Goal: Transaction & Acquisition: Purchase product/service

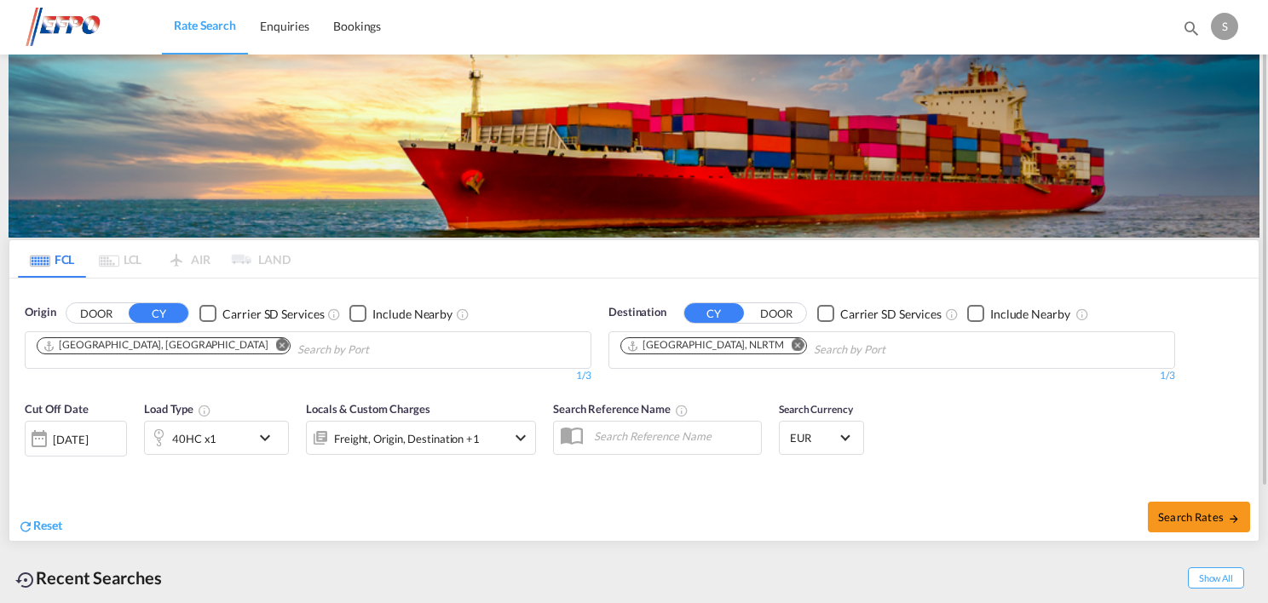
click at [276, 345] on md-icon "Remove" at bounding box center [282, 345] width 13 height 13
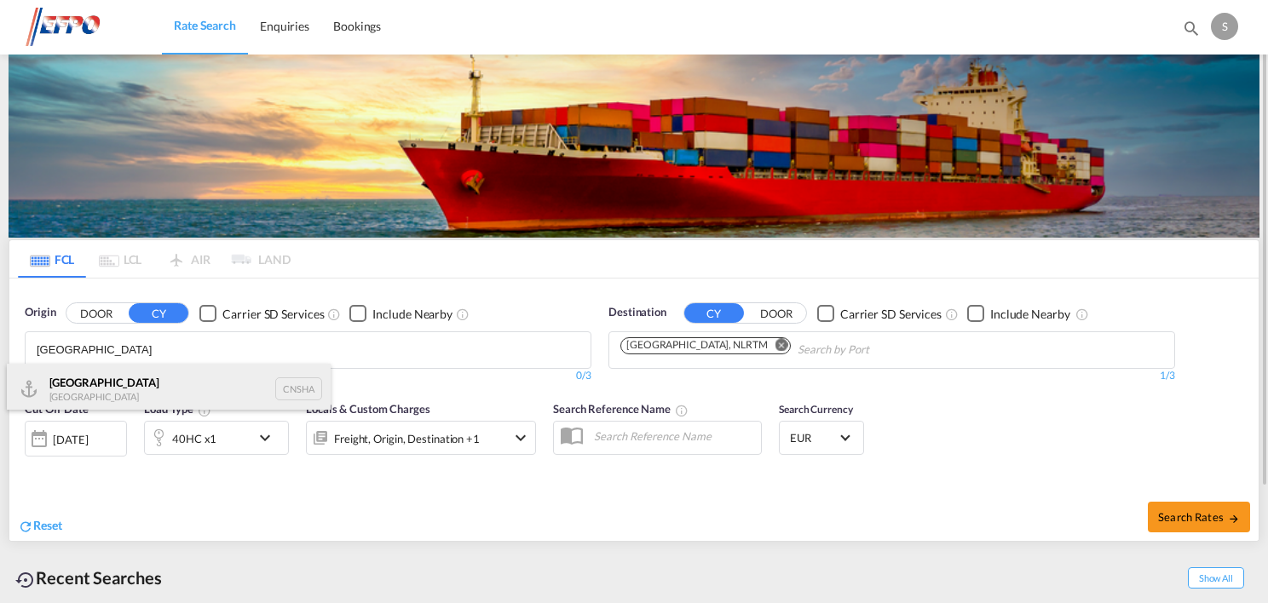
type input "[GEOGRAPHIC_DATA]"
click at [190, 394] on div "Shanghai [GEOGRAPHIC_DATA] CNSHA" at bounding box center [169, 389] width 324 height 51
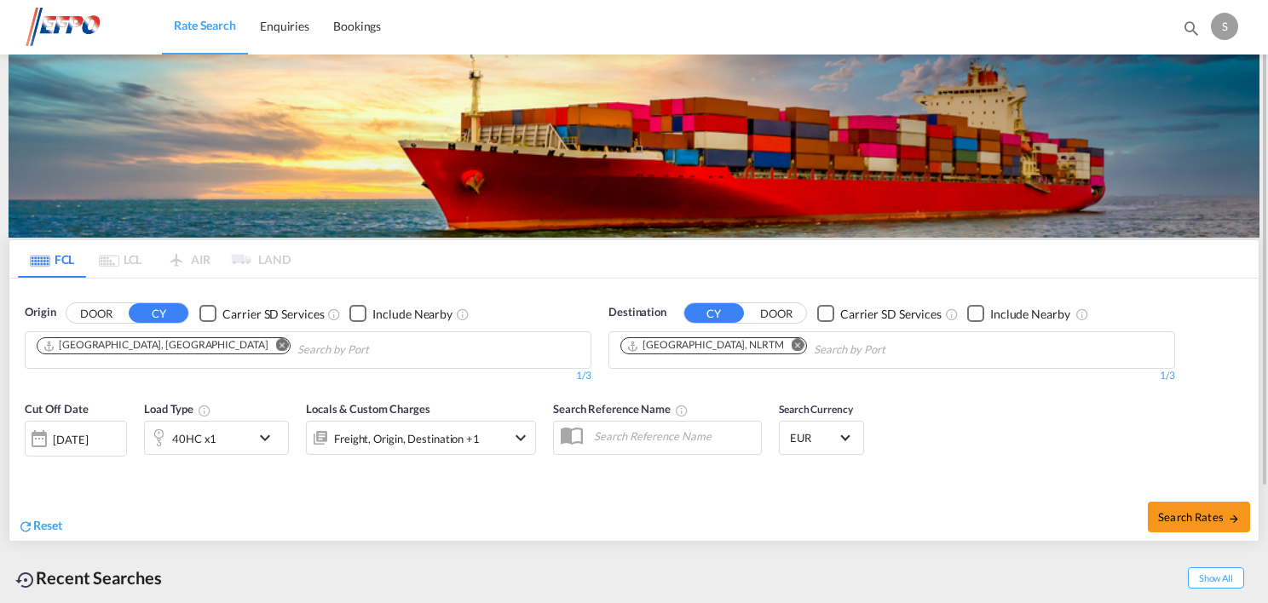
click at [78, 436] on div "[DATE]" at bounding box center [70, 439] width 35 height 15
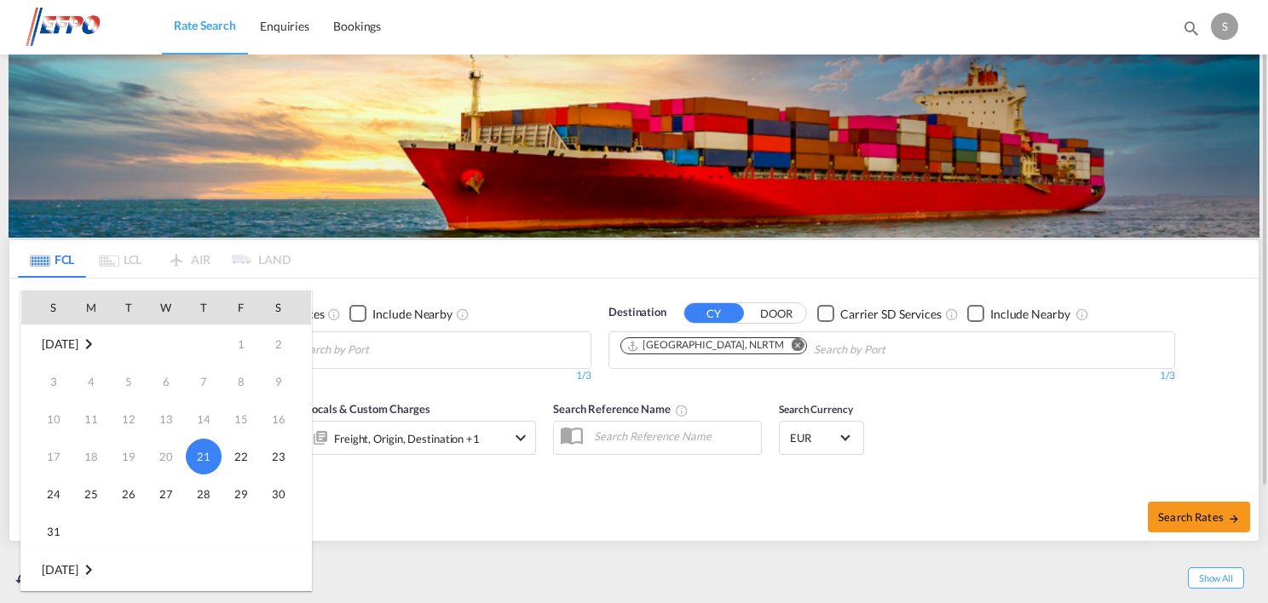
drag, startPoint x: 57, startPoint y: 489, endPoint x: 77, endPoint y: 483, distance: 20.5
click at [59, 488] on span "24" at bounding box center [54, 494] width 34 height 34
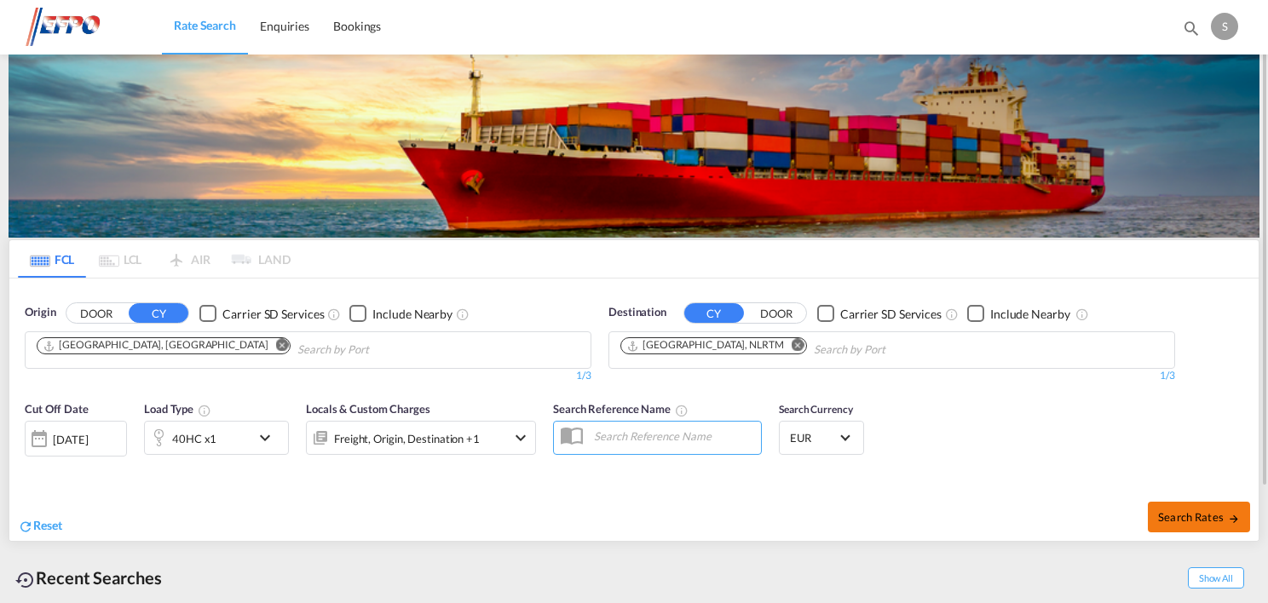
click at [1195, 521] on span "Search Rates" at bounding box center [1199, 518] width 82 height 14
type input "CNSHA to NLRTM / [DATE]"
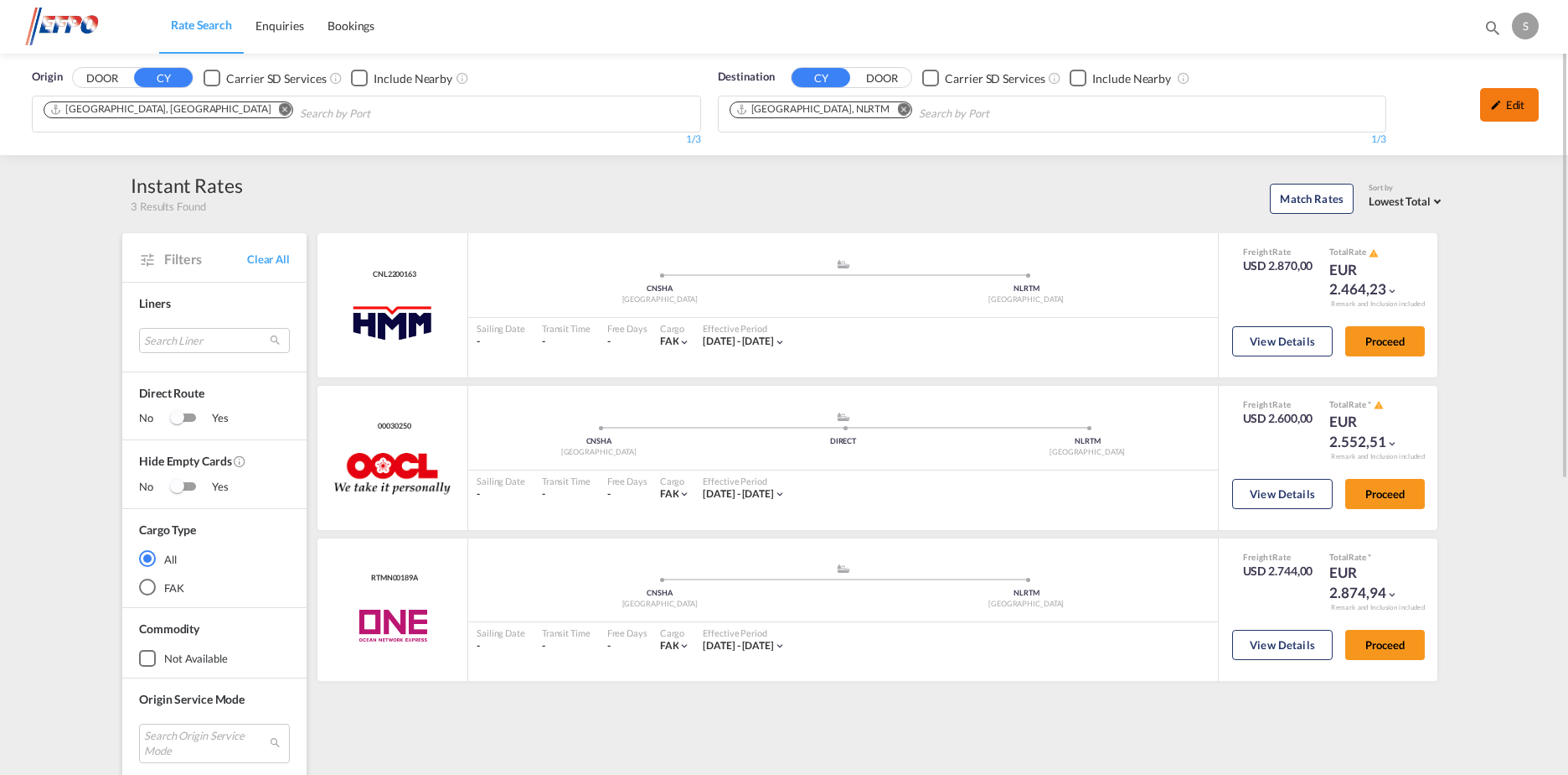
click at [1246, 107] on md-icon "icon-pencil" at bounding box center [1496, 105] width 12 height 12
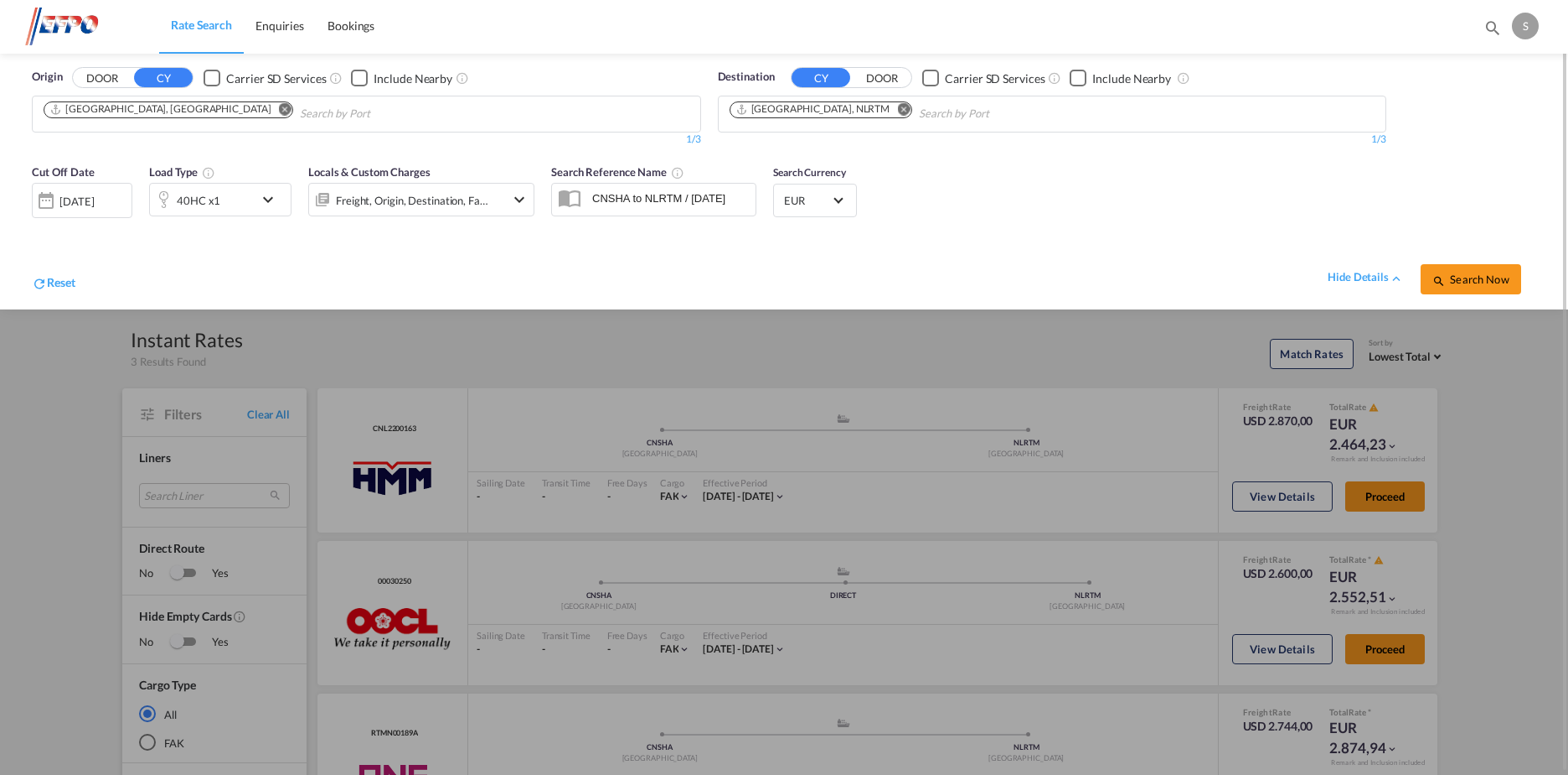
click at [264, 198] on md-icon "icon-chevron-down" at bounding box center [272, 200] width 29 height 20
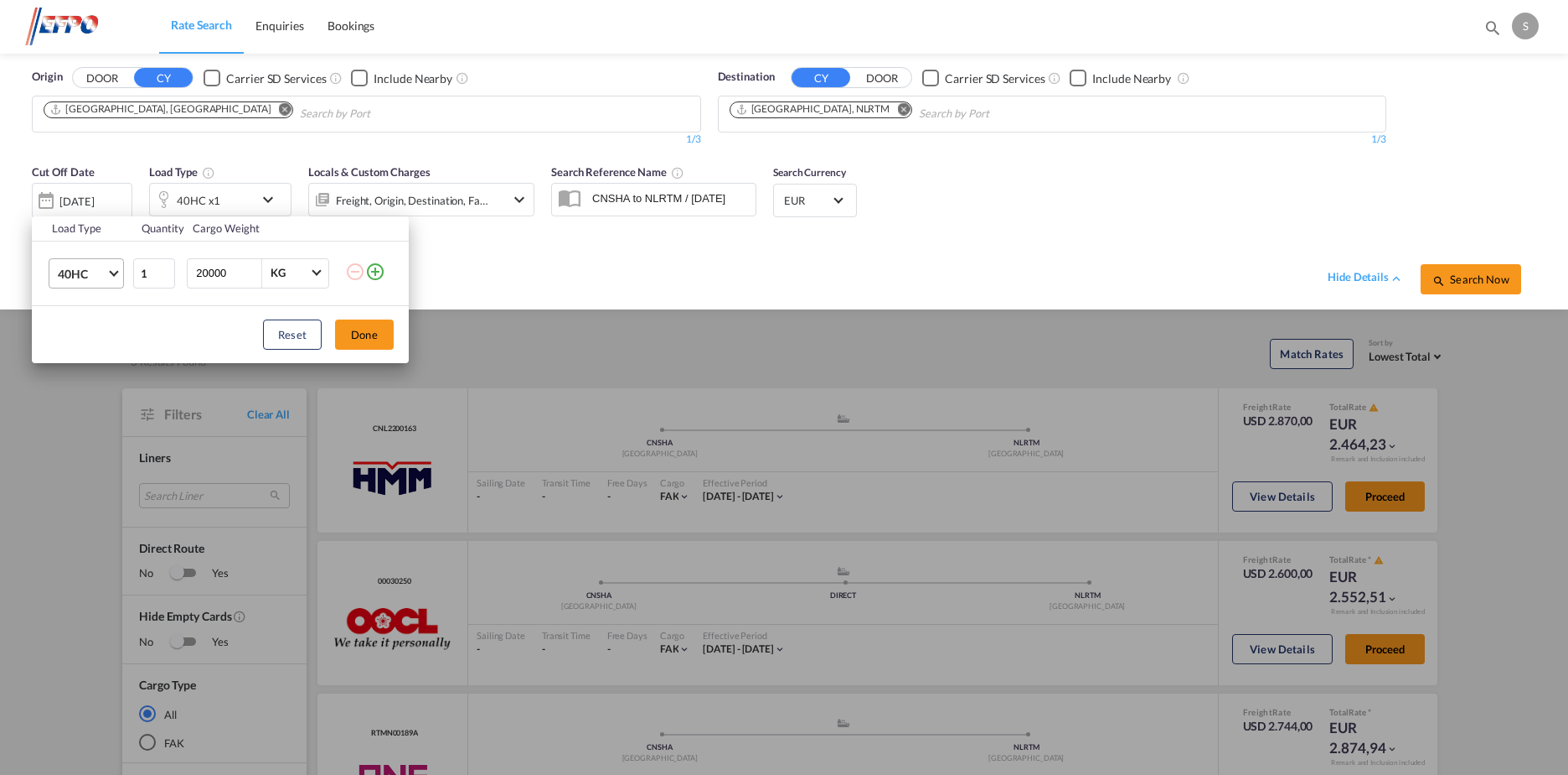
click at [110, 269] on span "Choose: \a40HC" at bounding box center [113, 270] width 9 height 9
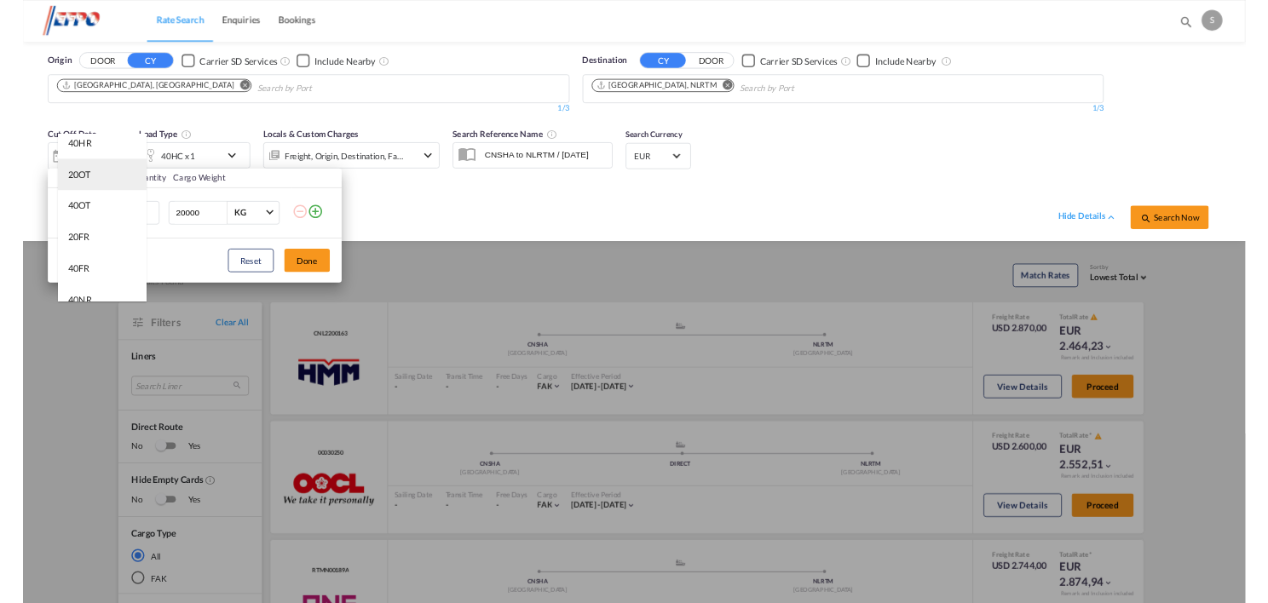
scroll to position [341, 0]
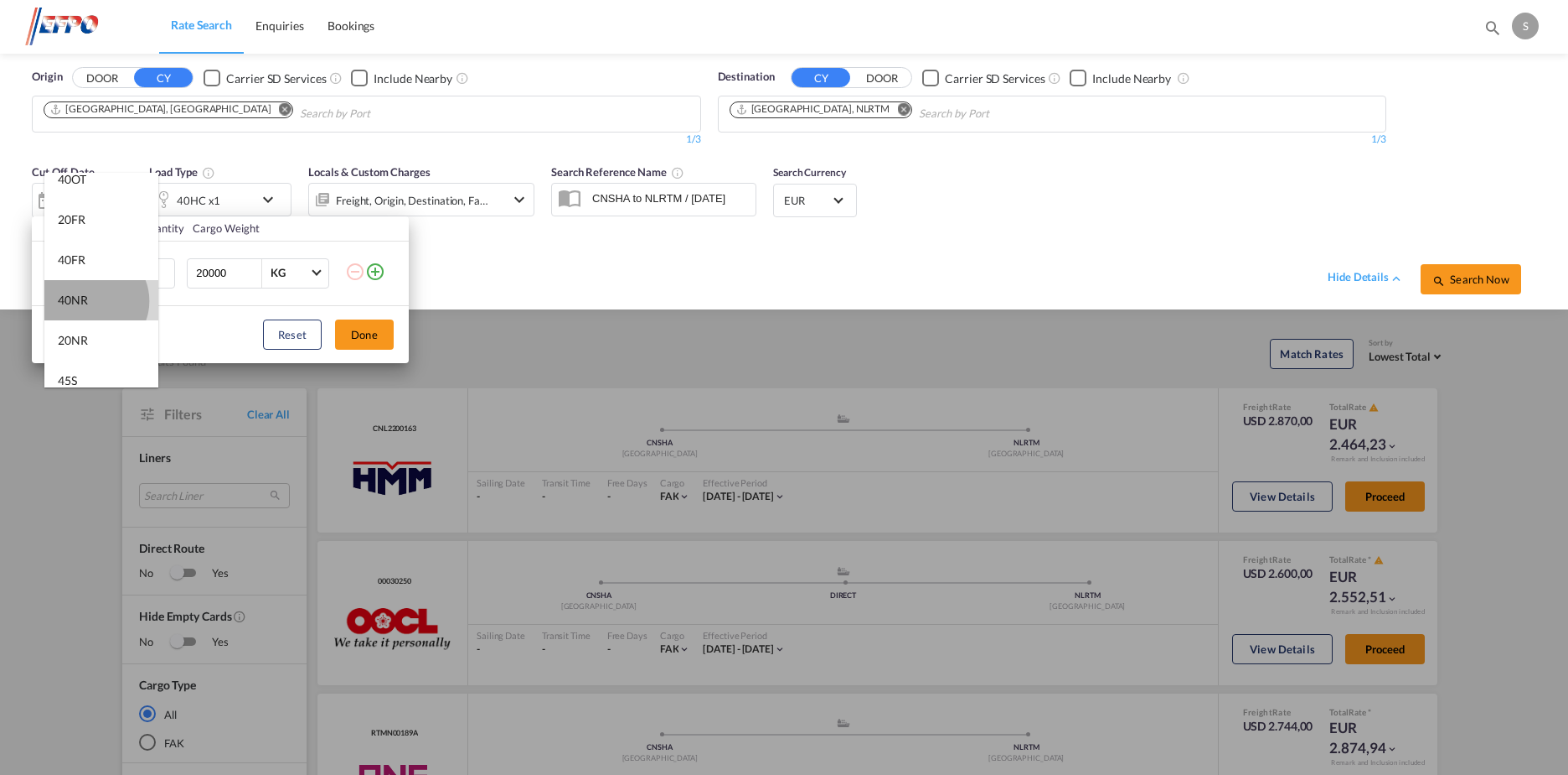
click at [91, 301] on md-option "40NR" at bounding box center [101, 300] width 114 height 40
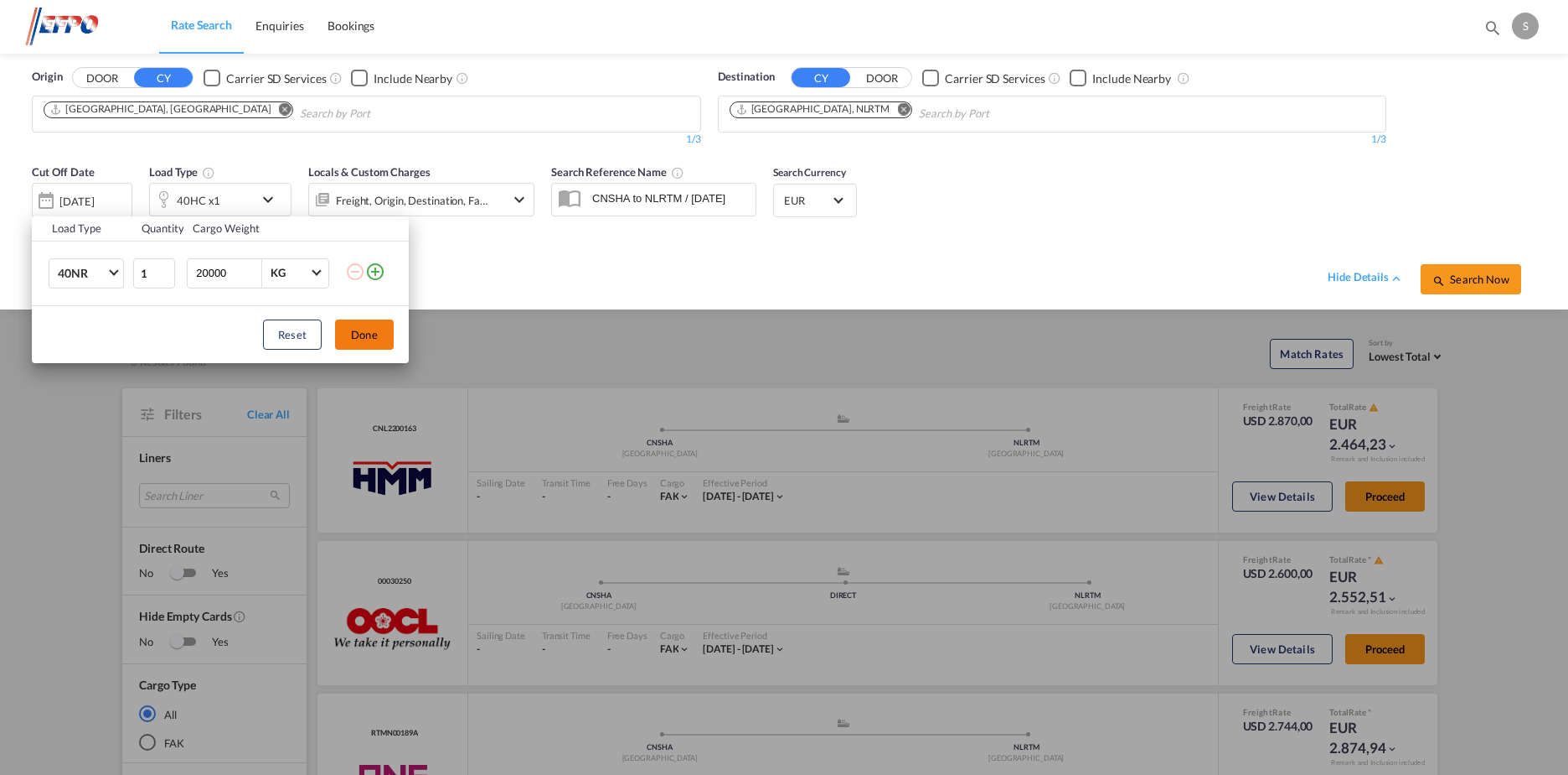
click at [348, 336] on button "Done" at bounding box center [365, 334] width 59 height 30
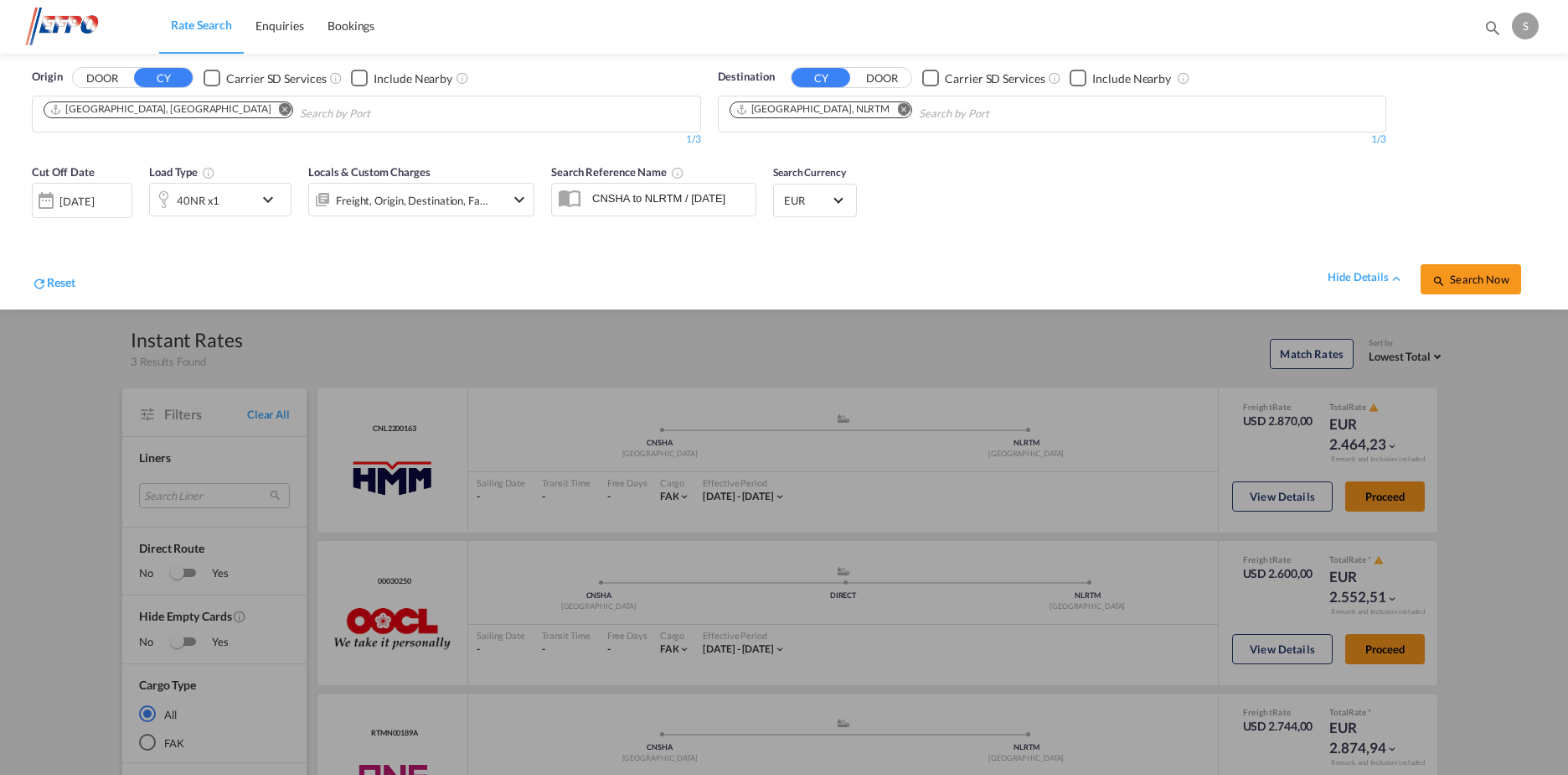
click at [279, 106] on md-icon "Remove" at bounding box center [285, 109] width 13 height 13
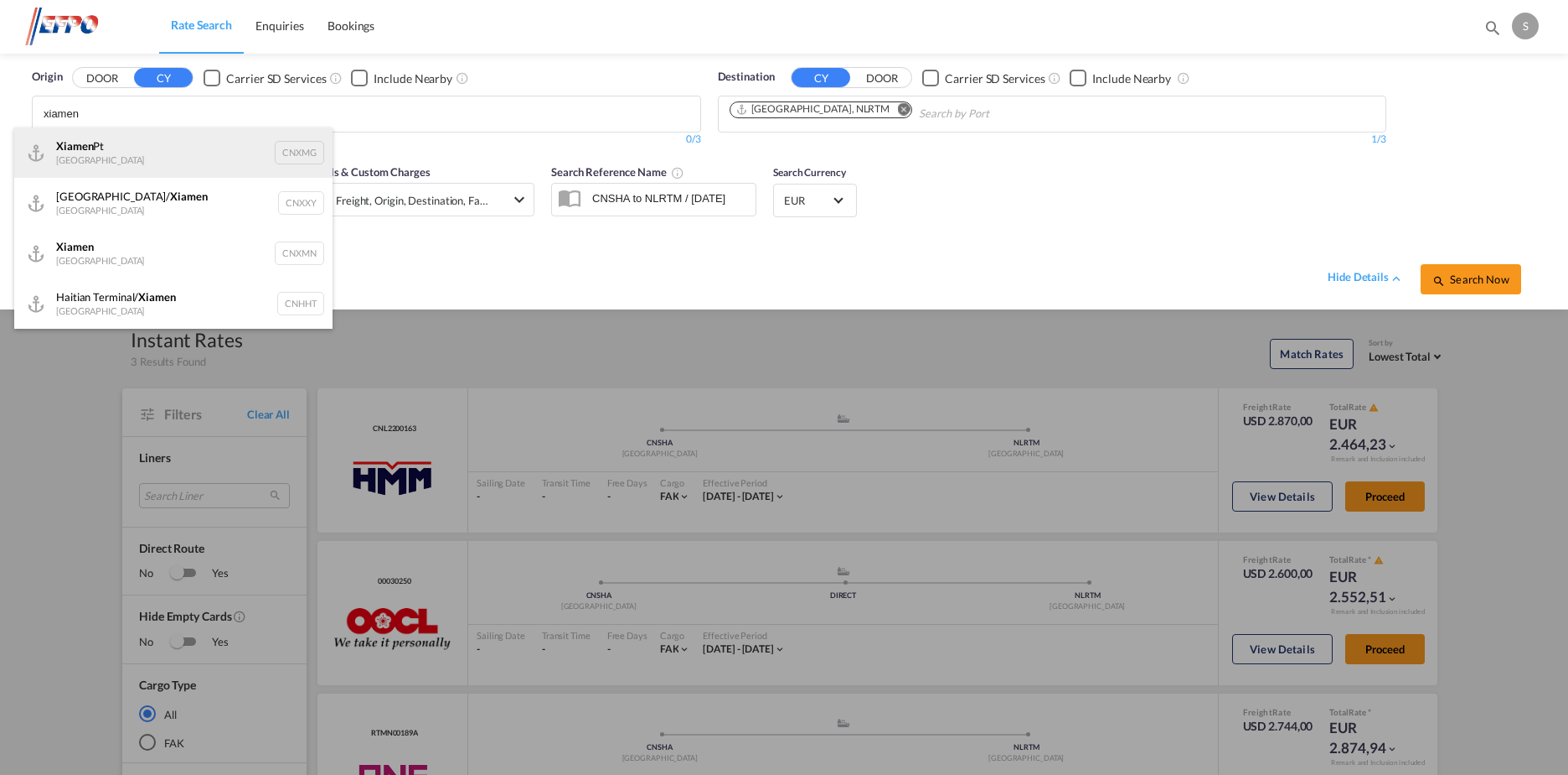
type input "xiamen"
click at [185, 149] on div "Xiamen Pt China CNXMG" at bounding box center [173, 152] width 319 height 50
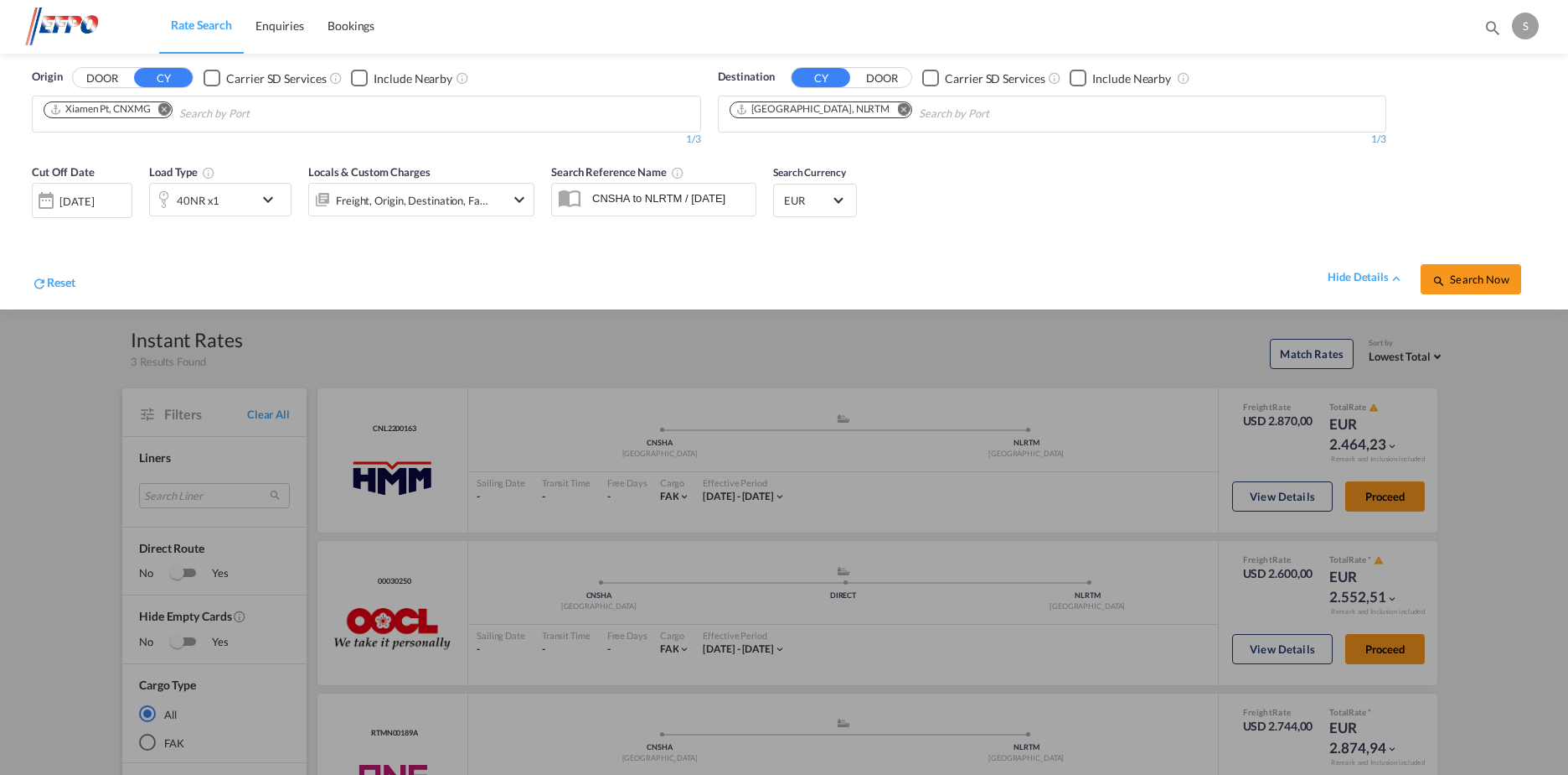
click at [1246, 276] on md-icon "icon-magnify" at bounding box center [1439, 281] width 14 height 14
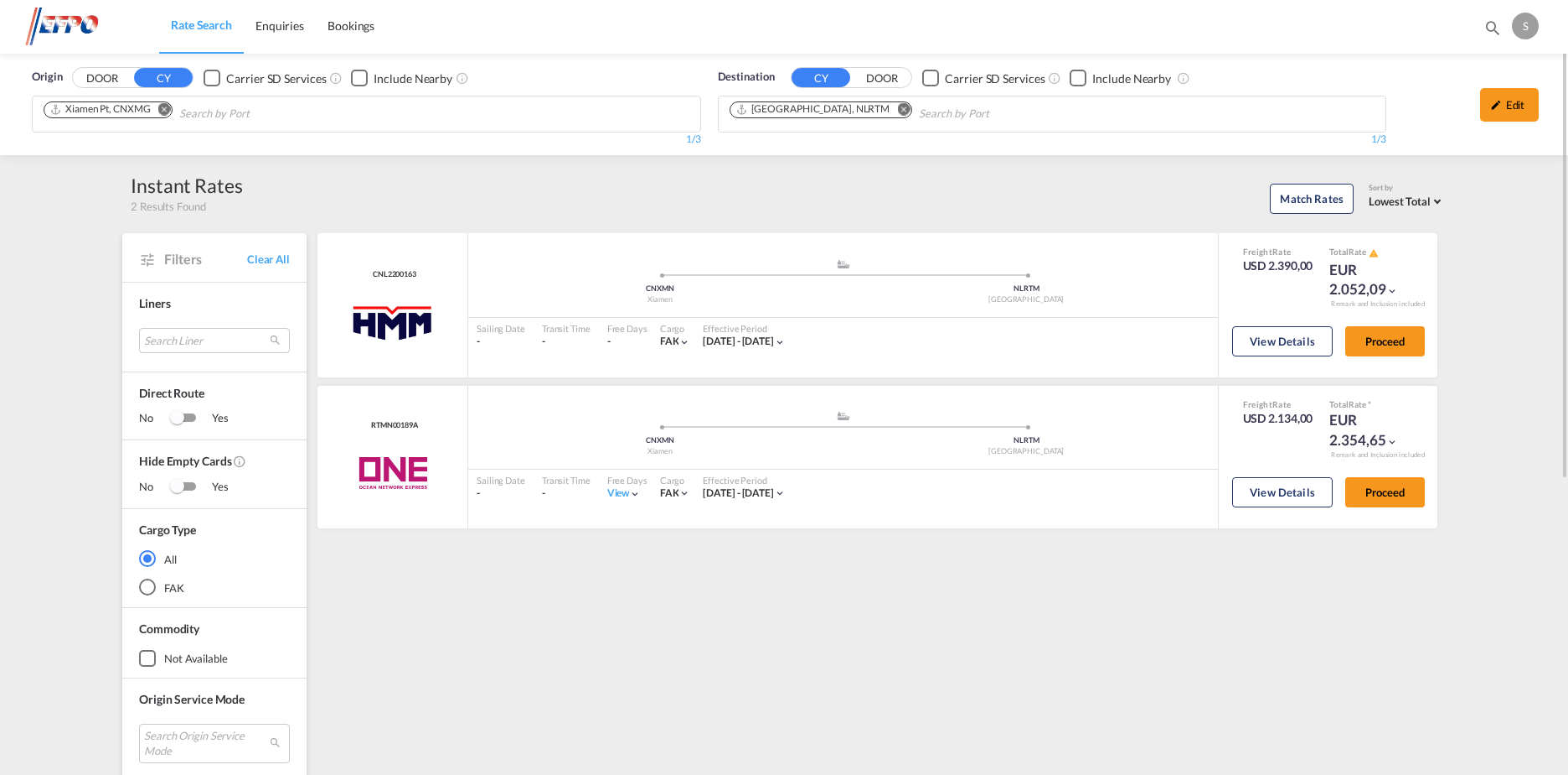
click at [167, 110] on md-icon "Remove" at bounding box center [164, 109] width 13 height 13
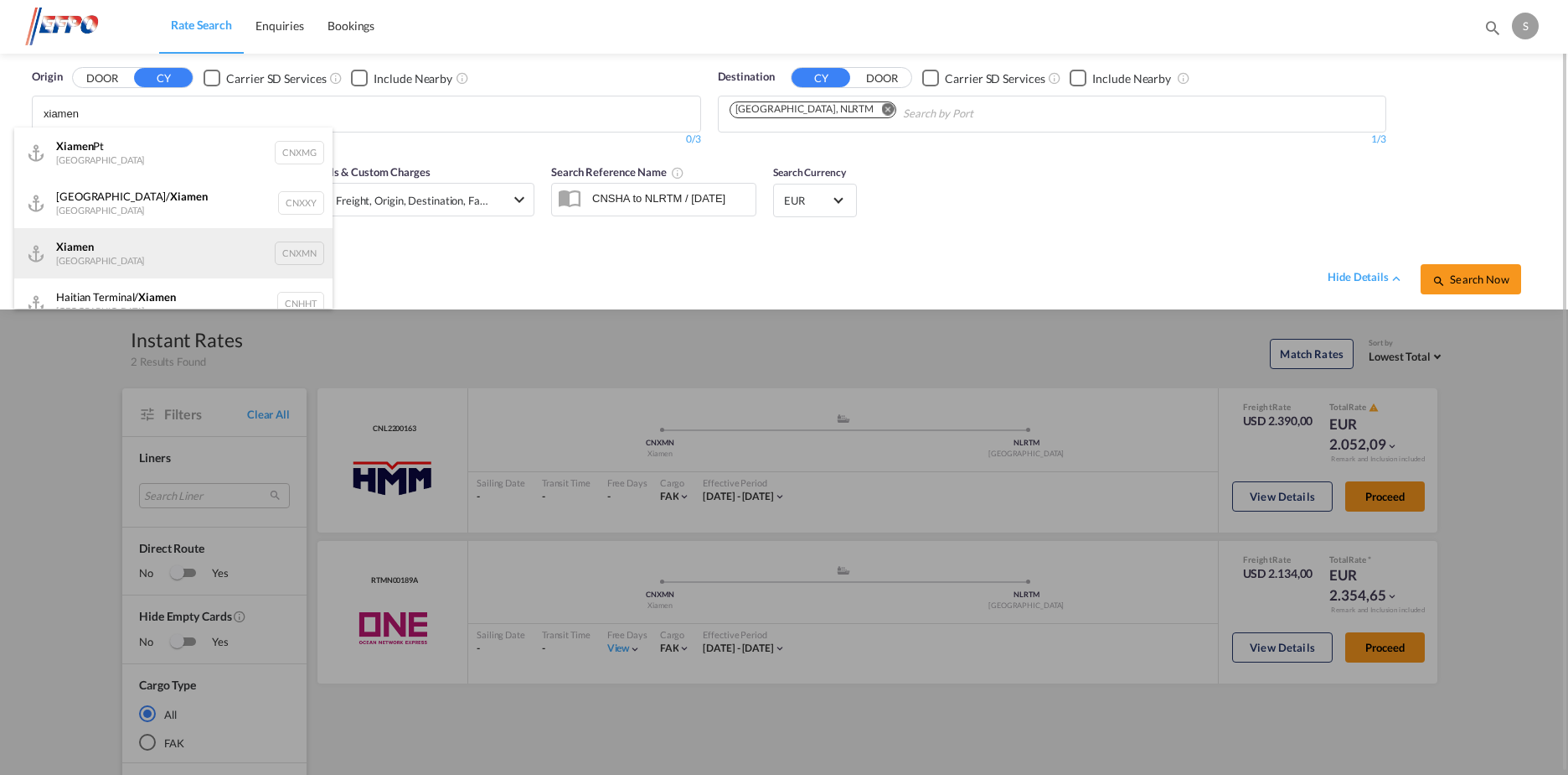
type input "xiamen"
click at [183, 247] on div "Xiamen [GEOGRAPHIC_DATA] CNXMN" at bounding box center [173, 253] width 319 height 50
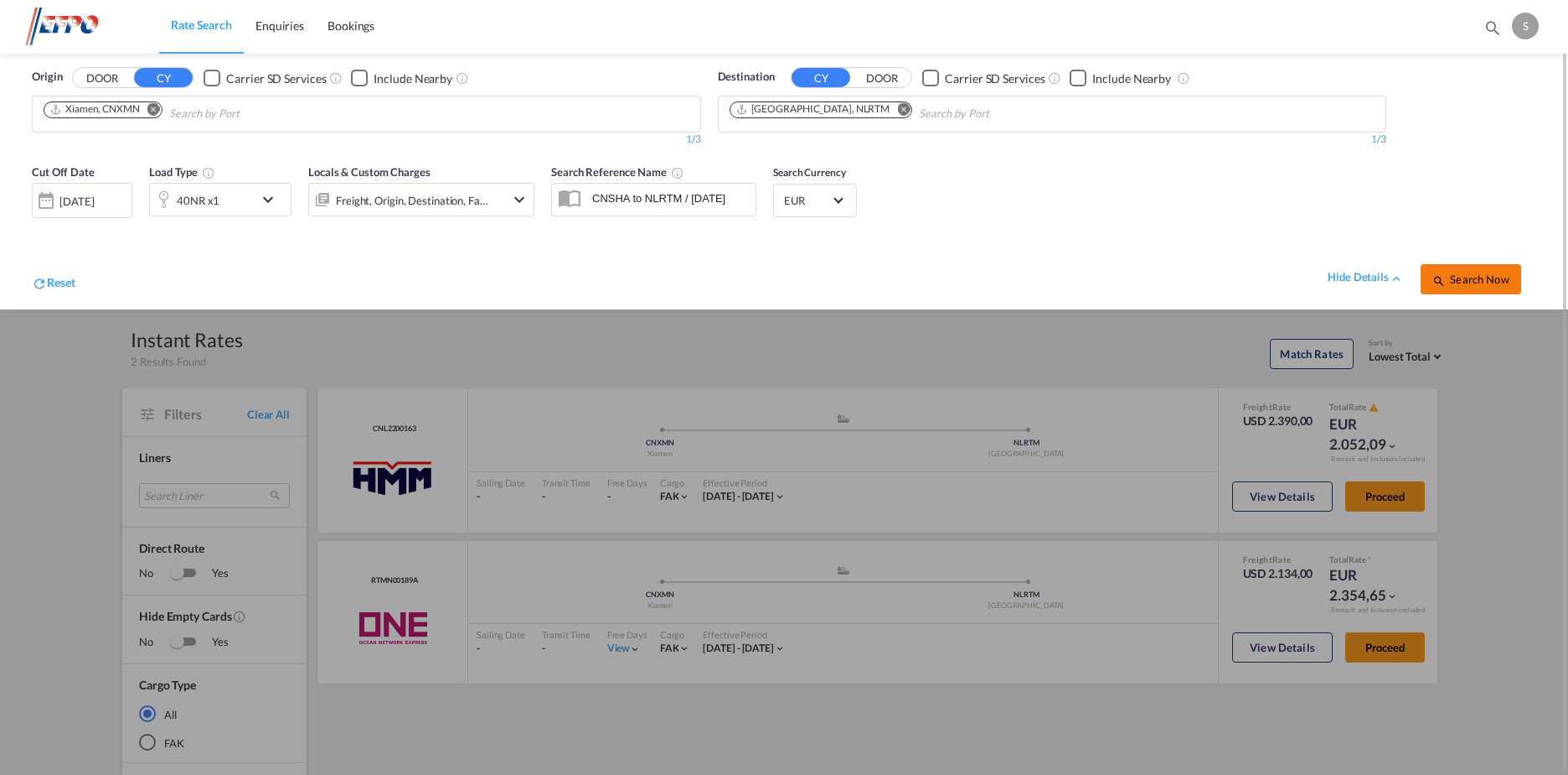
click at [1246, 275] on span "Search Now" at bounding box center [1471, 279] width 77 height 14
